Goal: Find contact information: Find contact information

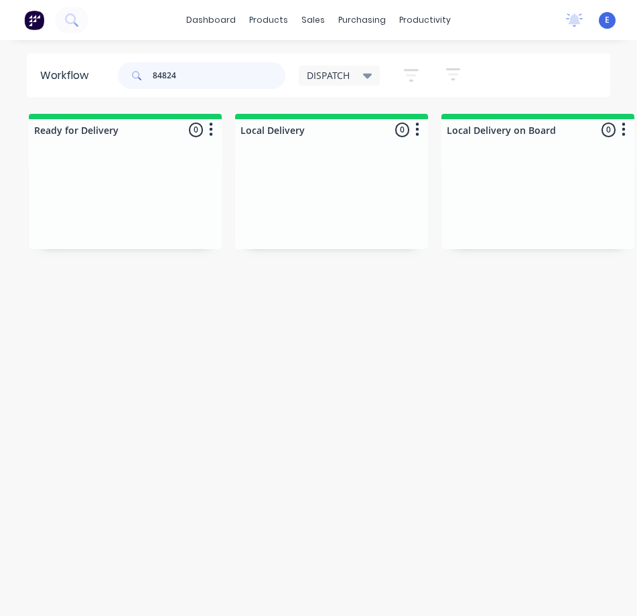
click at [198, 85] on input "84824" at bounding box center [219, 75] width 133 height 27
click at [197, 85] on input "84824" at bounding box center [219, 75] width 133 height 27
type input "84762"
click at [128, 234] on div "Req. Del" at bounding box center [125, 235] width 169 height 23
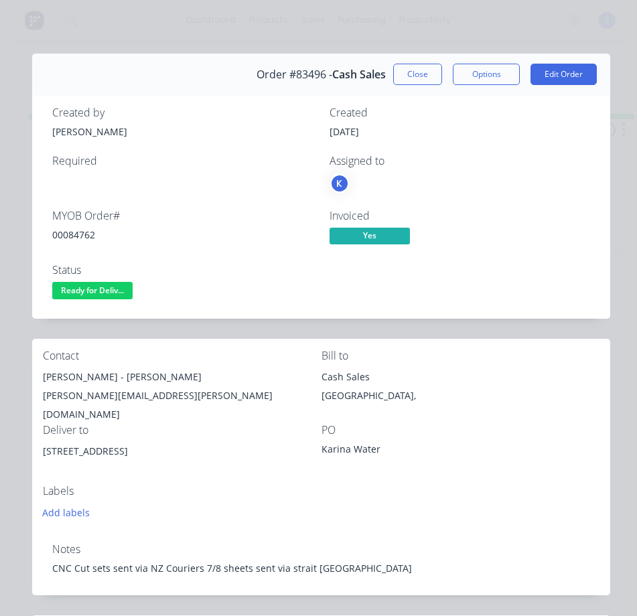
click at [80, 228] on div "00084762" at bounding box center [182, 235] width 261 height 14
drag, startPoint x: 80, startPoint y: 228, endPoint x: 77, endPoint y: 235, distance: 8.1
click at [80, 228] on div "00084762" at bounding box center [182, 235] width 261 height 14
copy div "00084762"
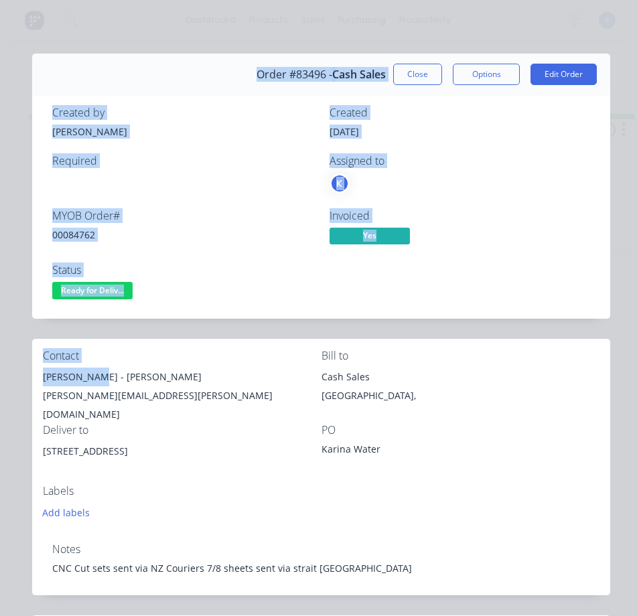
drag, startPoint x: 97, startPoint y: 377, endPoint x: 92, endPoint y: 402, distance: 25.3
click at [40, 388] on div "Contact [PERSON_NAME] - [PERSON_NAME] [PERSON_NAME][EMAIL_ADDRESS][PERSON_NAME]…" at bounding box center [321, 435] width 578 height 193
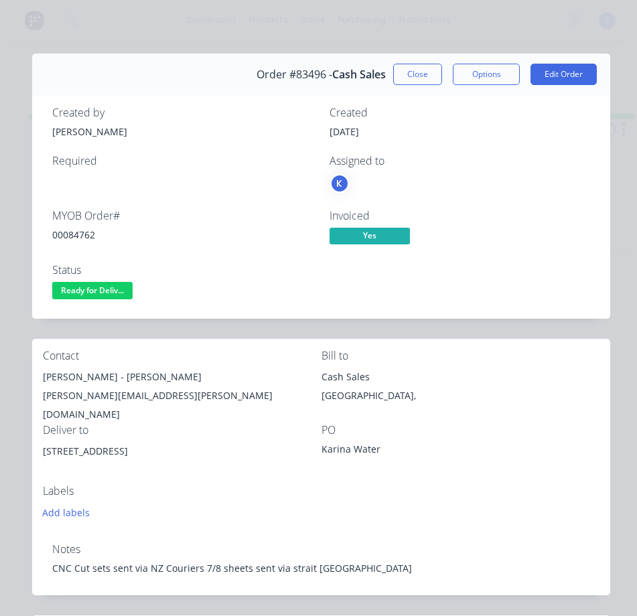
click at [105, 402] on div "[PERSON_NAME][EMAIL_ADDRESS][PERSON_NAME][DOMAIN_NAME]" at bounding box center [182, 404] width 278 height 37
drag, startPoint x: 101, startPoint y: 375, endPoint x: 60, endPoint y: 375, distance: 41.5
click at [42, 366] on div "Contact [PERSON_NAME] - [PERSON_NAME] [PERSON_NAME][EMAIL_ADDRESS][PERSON_NAME]…" at bounding box center [321, 435] width 578 height 193
copy div "Karina Water"
drag, startPoint x: 108, startPoint y: 378, endPoint x: 195, endPoint y: 373, distance: 87.8
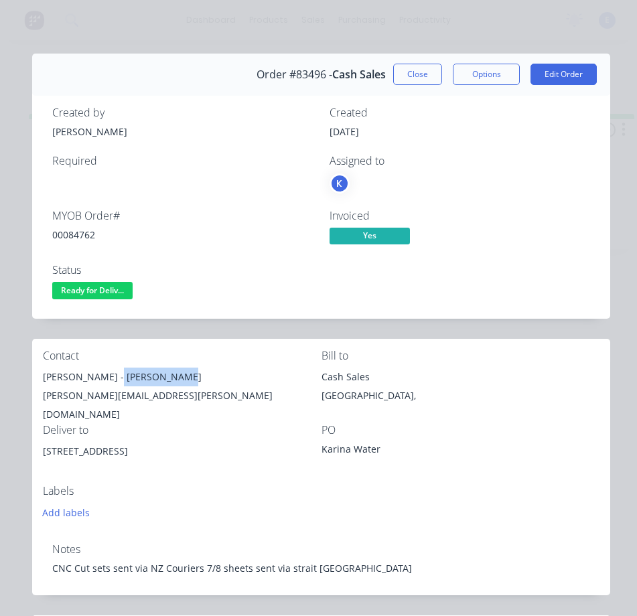
click at [195, 373] on div "[PERSON_NAME] - [PERSON_NAME]" at bounding box center [182, 376] width 278 height 19
drag, startPoint x: 136, startPoint y: 370, endPoint x: 141, endPoint y: 377, distance: 8.6
copy div "[PERSON_NAME]"
click at [110, 398] on div "[PERSON_NAME][EMAIL_ADDRESS][PERSON_NAME][DOMAIN_NAME]" at bounding box center [182, 404] width 278 height 37
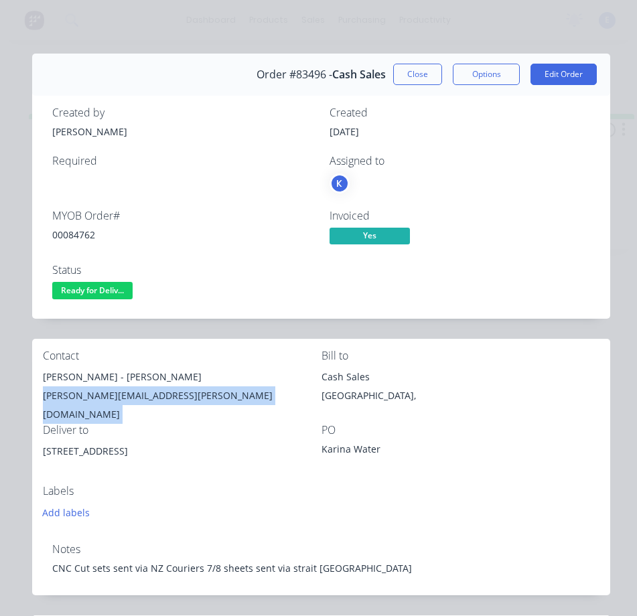
click at [110, 398] on div "[PERSON_NAME][EMAIL_ADDRESS][PERSON_NAME][DOMAIN_NAME]" at bounding box center [182, 404] width 278 height 37
copy div "[PERSON_NAME][EMAIL_ADDRESS][PERSON_NAME][DOMAIN_NAME]"
drag, startPoint x: 122, startPoint y: 436, endPoint x: 116, endPoint y: 455, distance: 19.3
click at [120, 457] on div "[STREET_ADDRESS]" at bounding box center [182, 463] width 278 height 43
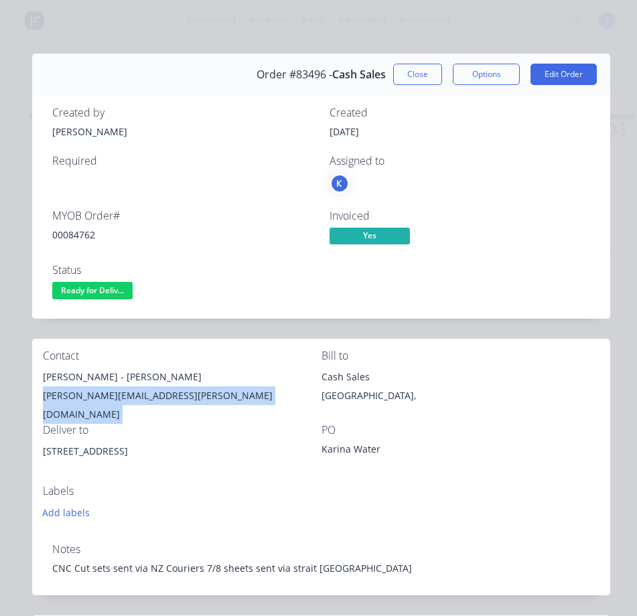
drag, startPoint x: 120, startPoint y: 436, endPoint x: 41, endPoint y: 434, distance: 79.7
click at [41, 434] on div "Contact [PERSON_NAME] - [PERSON_NAME] [PERSON_NAME][EMAIL_ADDRESS][PERSON_NAME]…" at bounding box center [321, 435] width 578 height 193
copy div "[STREET_ADDRESS]"
